Goal: Task Accomplishment & Management: Use online tool/utility

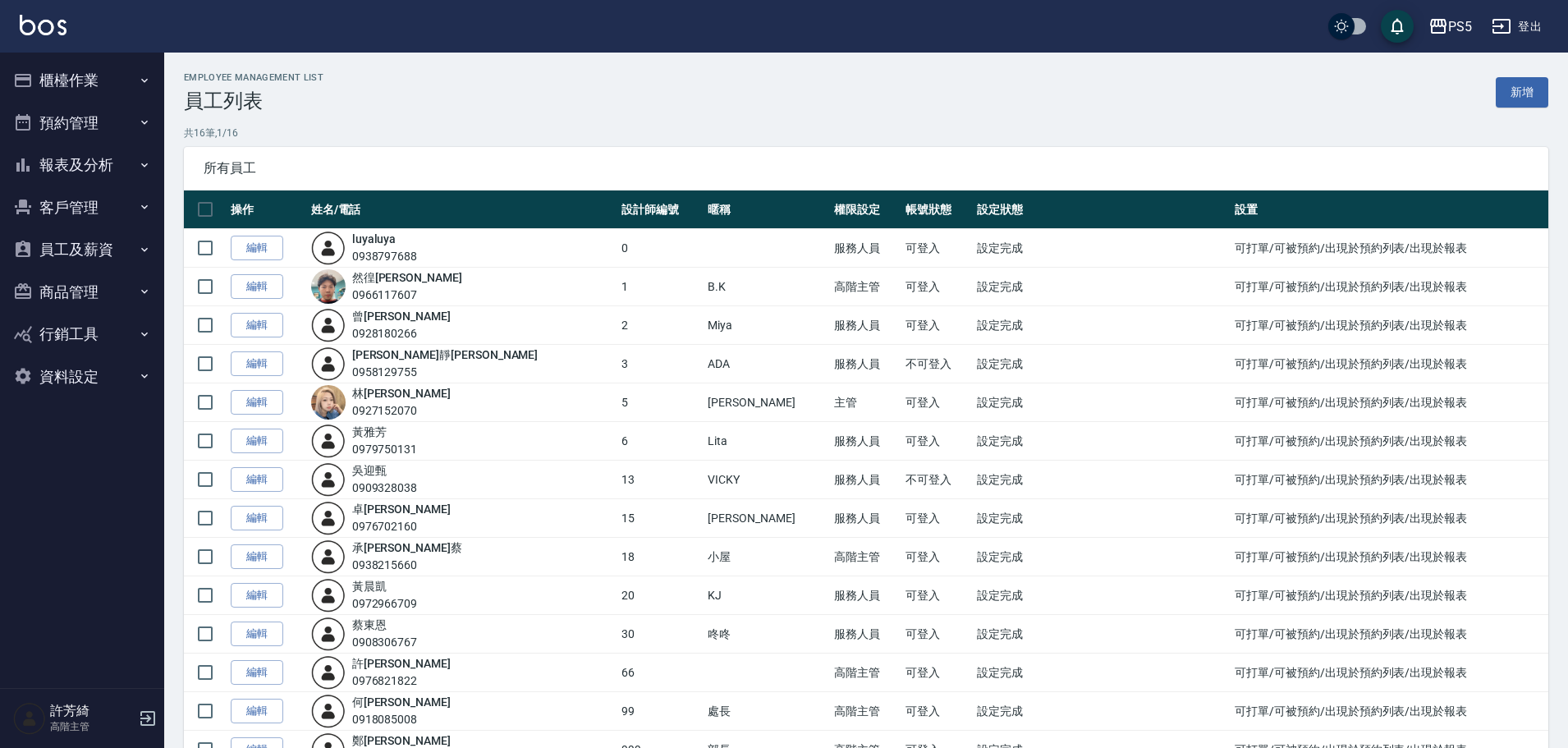
click at [46, 31] on img at bounding box center [42, 25] width 47 height 20
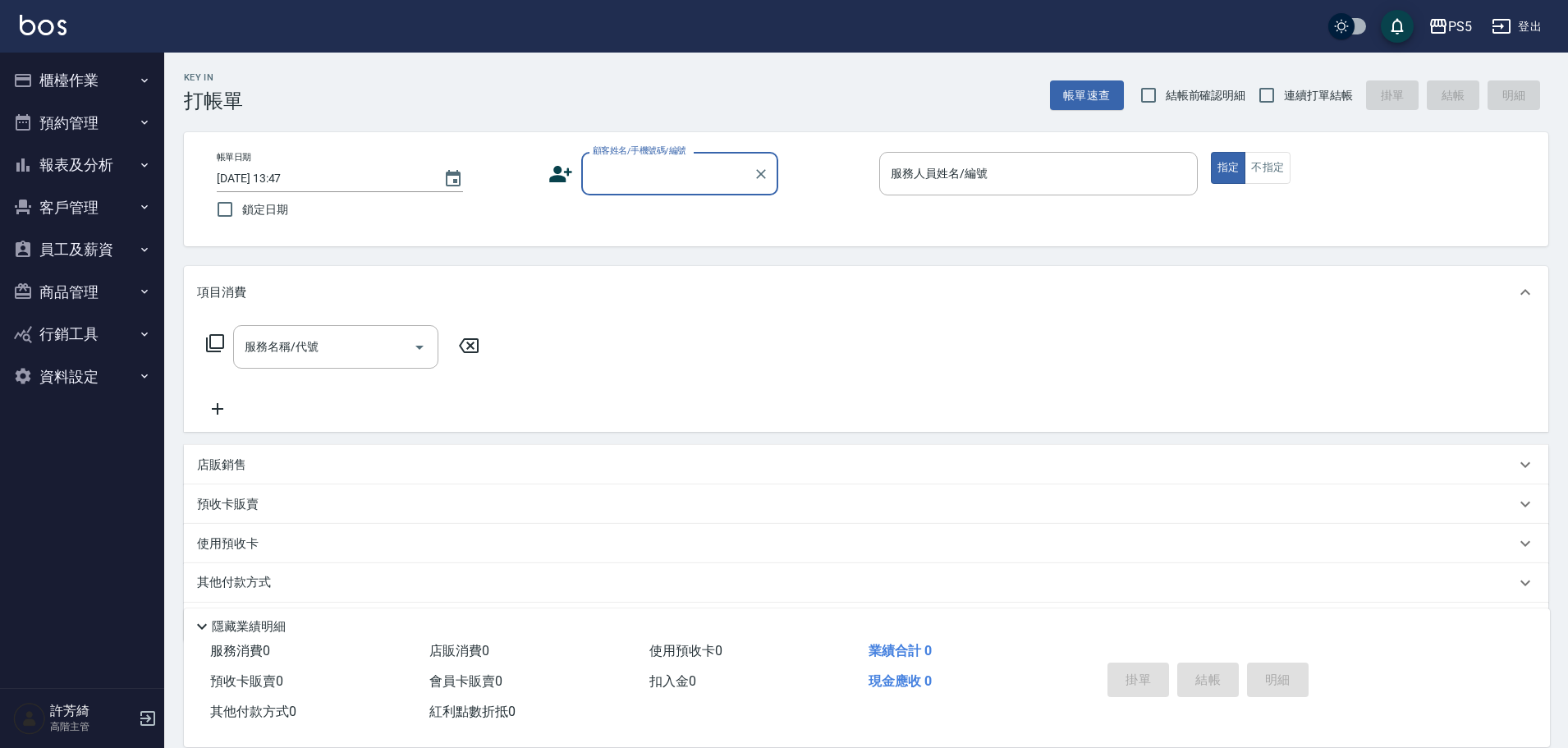
click at [60, 19] on img at bounding box center [42, 25] width 47 height 20
